Goal: Check status: Check status

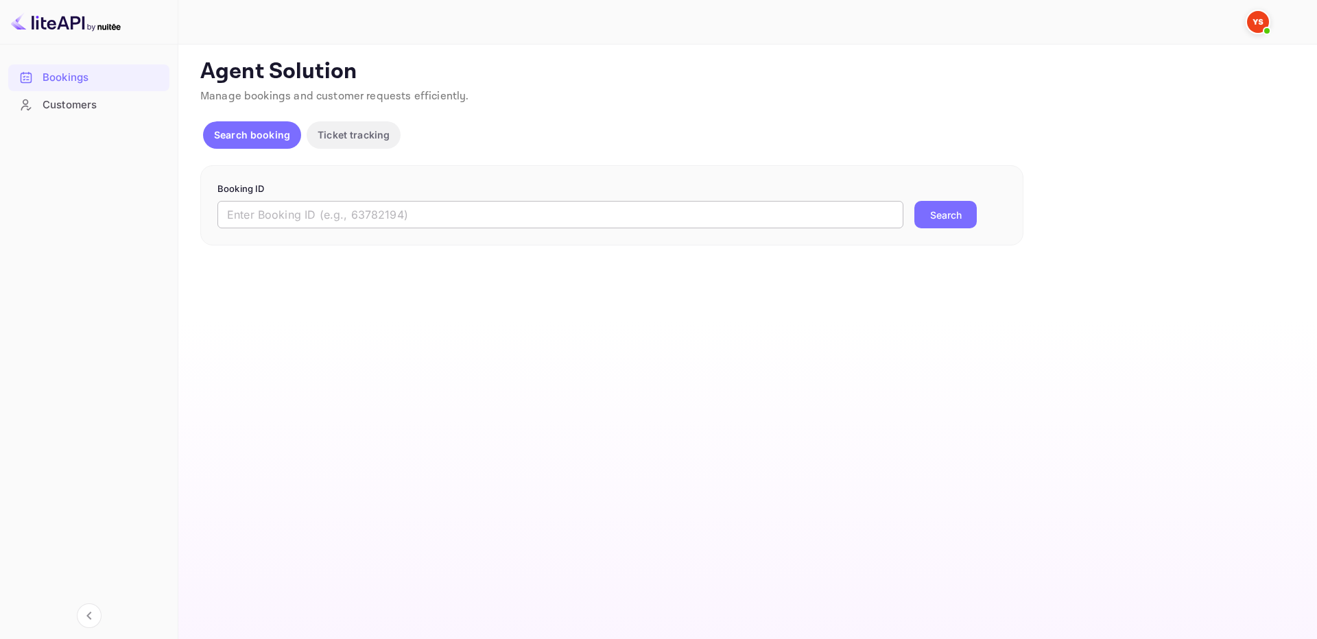
drag, startPoint x: 767, startPoint y: 227, endPoint x: 870, endPoint y: 224, distance: 103.6
click at [767, 226] on input "text" at bounding box center [560, 214] width 686 height 27
paste input "9317096"
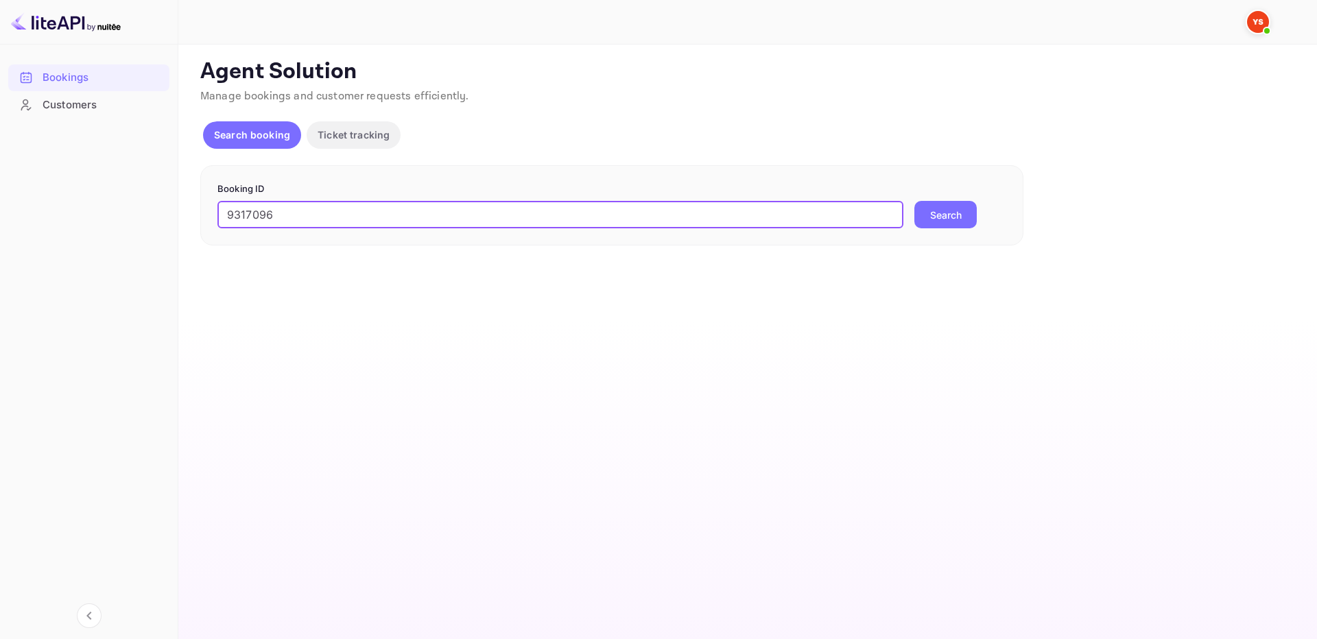
type input "9317096"
click at [944, 219] on button "Search" at bounding box center [945, 214] width 62 height 27
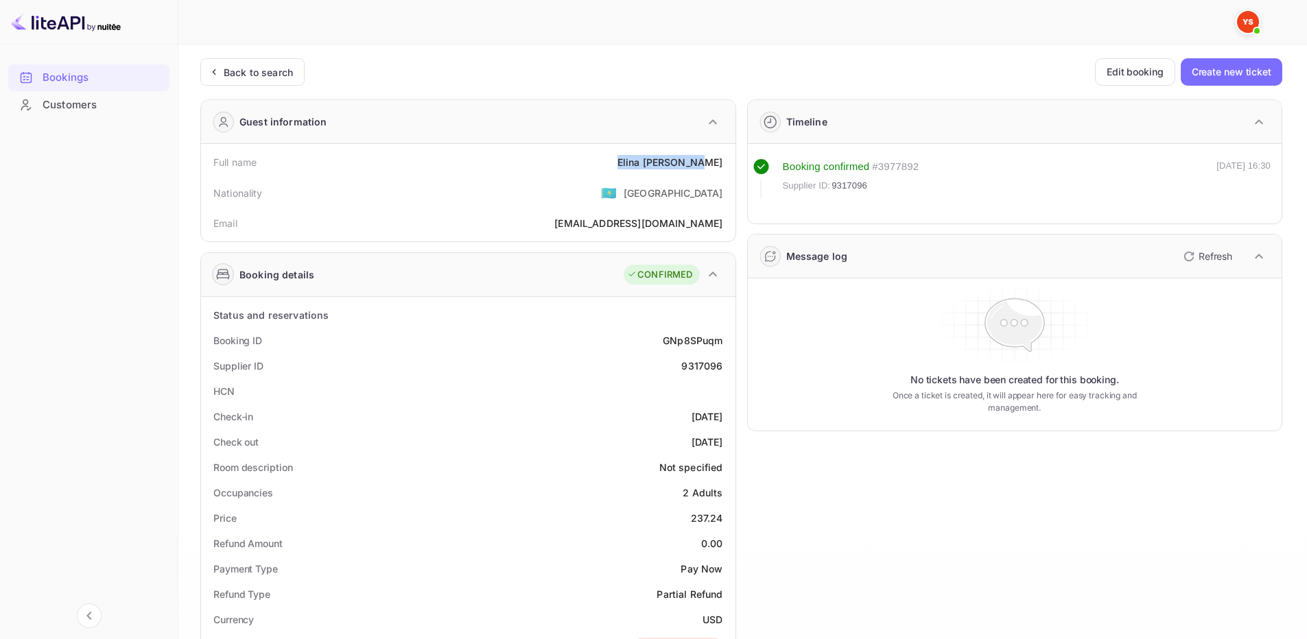
drag, startPoint x: 666, startPoint y: 165, endPoint x: 724, endPoint y: 163, distance: 57.6
click at [724, 163] on div "Full name [PERSON_NAME]" at bounding box center [467, 162] width 523 height 25
copy div "[PERSON_NAME]"
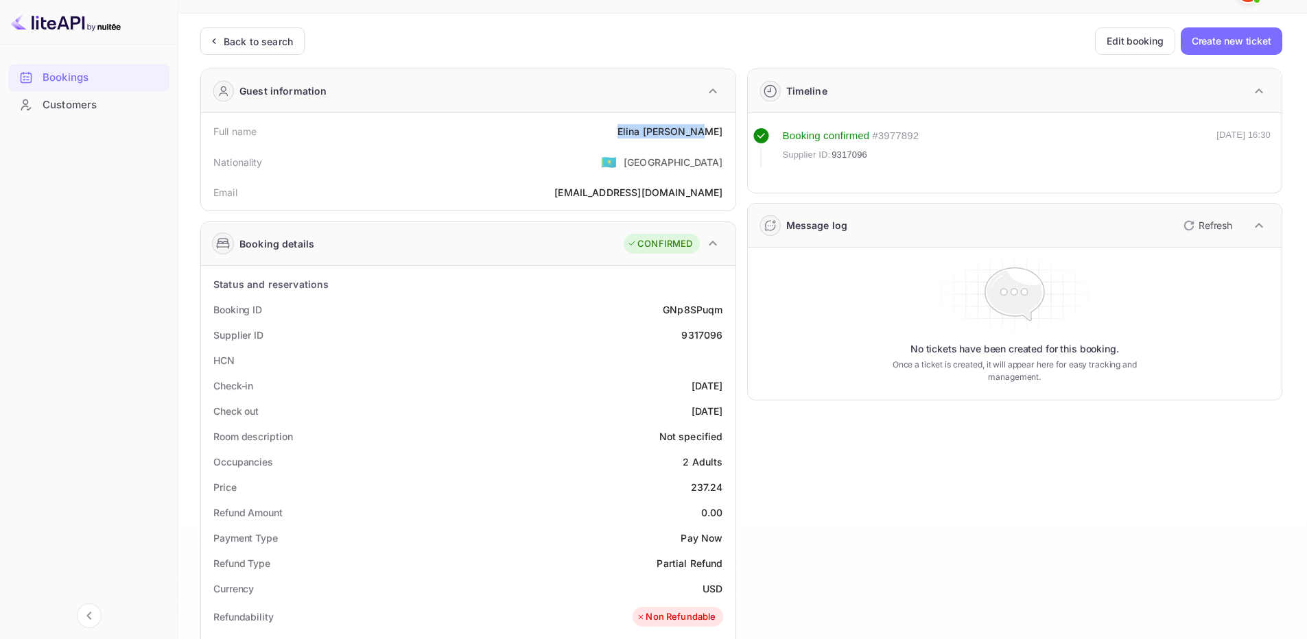
scroll to position [69, 0]
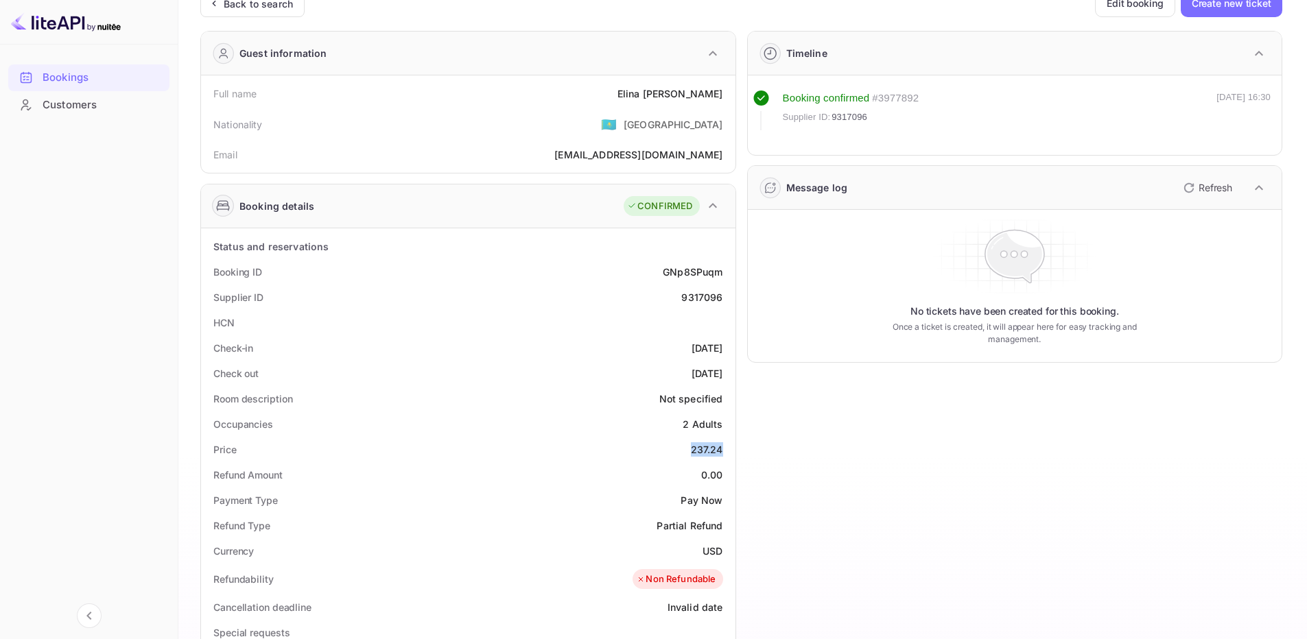
drag, startPoint x: 682, startPoint y: 446, endPoint x: 726, endPoint y: 448, distance: 43.9
click at [726, 448] on div "Price 237.24" at bounding box center [467, 449] width 523 height 25
copy div "237.24"
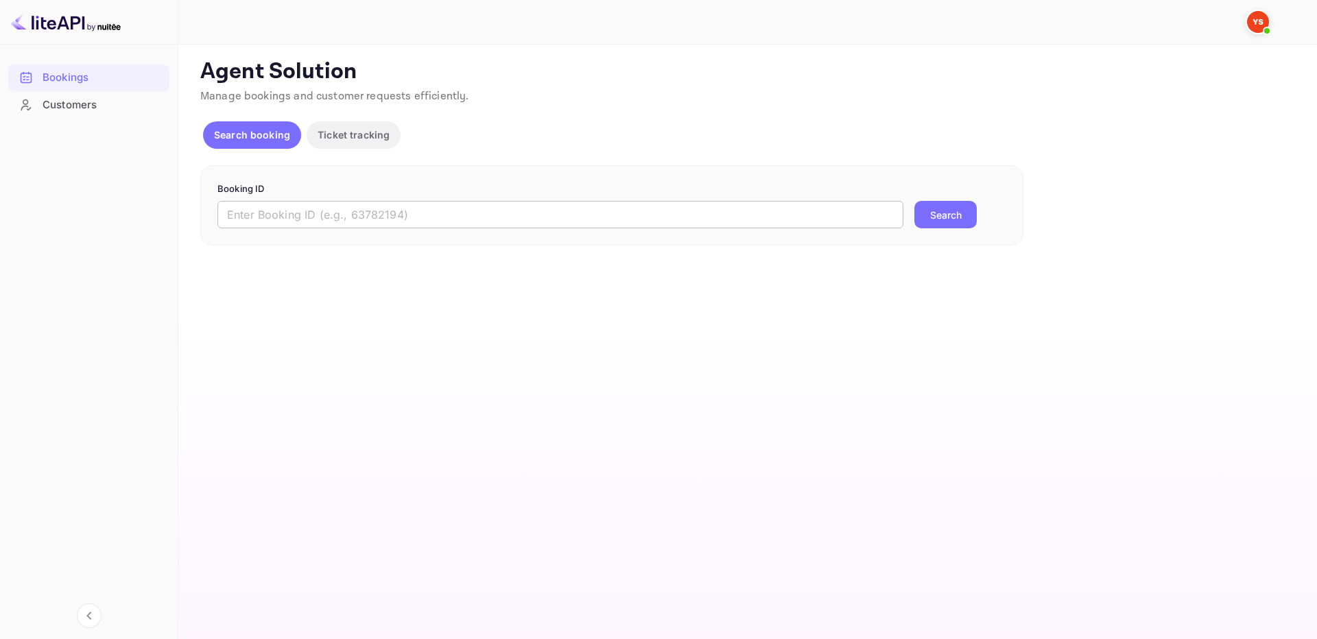
click at [844, 203] on input "text" at bounding box center [560, 214] width 686 height 27
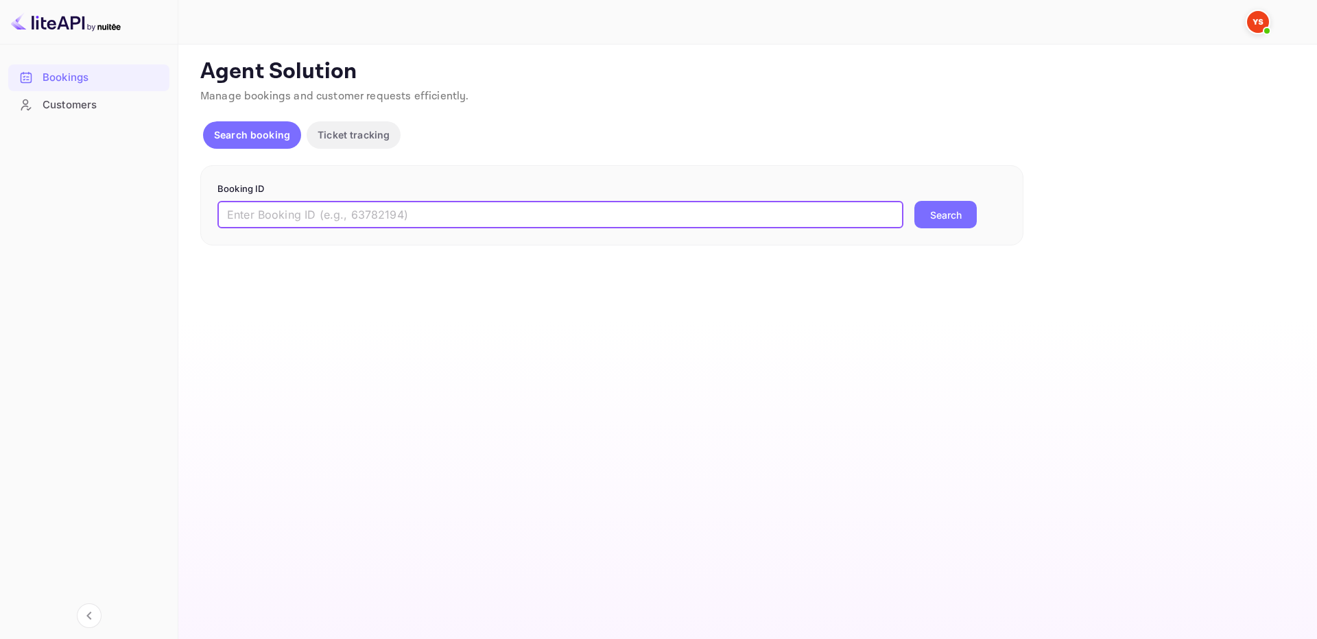
click at [848, 208] on input "text" at bounding box center [560, 214] width 686 height 27
paste input "7987283"
type input "7987283"
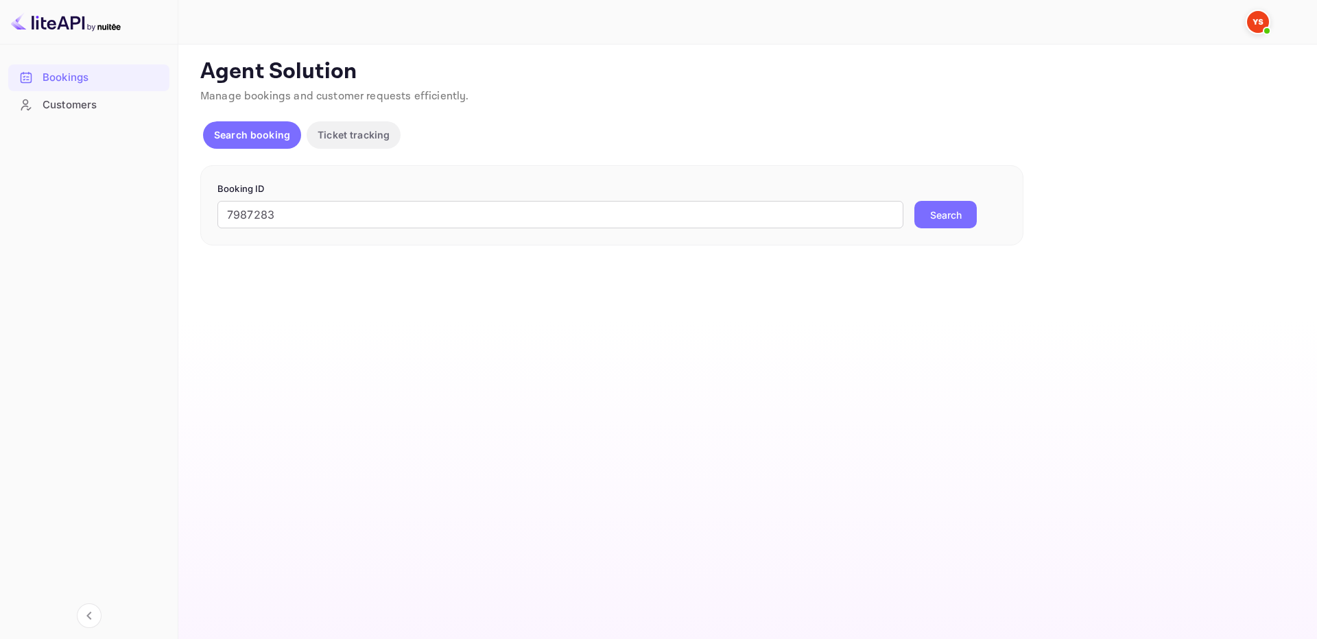
click at [955, 215] on button "Search" at bounding box center [945, 214] width 62 height 27
